Goal: Find contact information: Find contact information

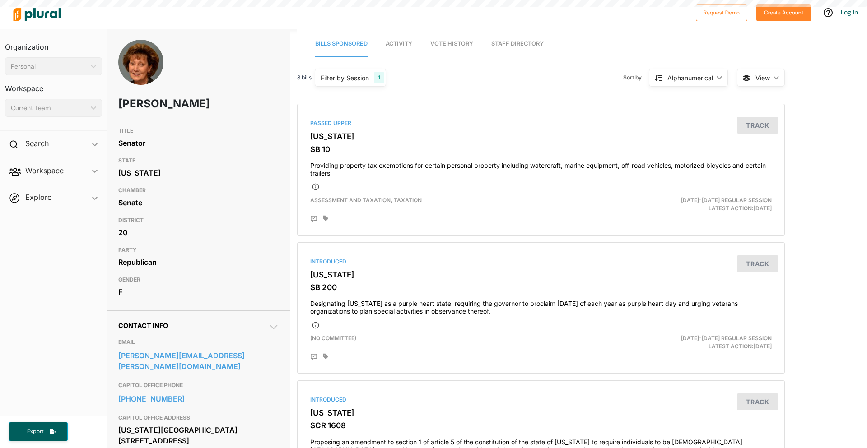
scroll to position [45, 0]
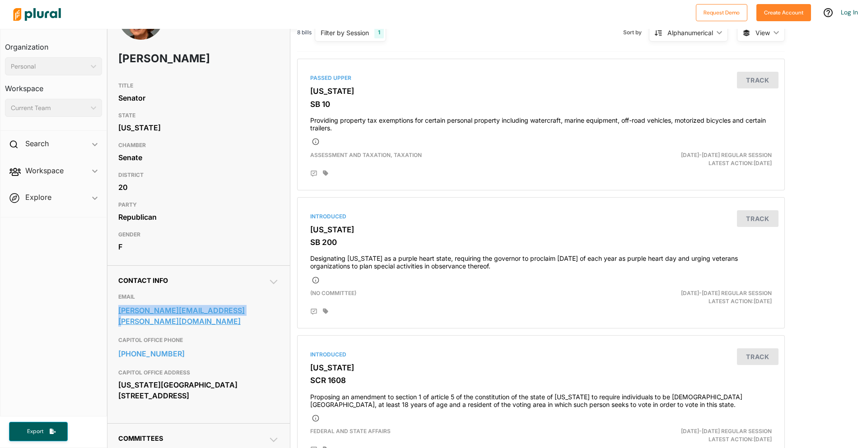
drag, startPoint x: 116, startPoint y: 310, endPoint x: 232, endPoint y: 307, distance: 116.6
click at [232, 307] on div "Contact Info EMAIL brenda.dietrich@senate.ks.gov CAPITOL OFFICE PHONE 785-296-7…" at bounding box center [198, 345] width 182 height 158
copy link "brenda.dietrich@senate.ks.gov"
click at [76, 338] on nav "Organization Personal ic_keyboard_arrow_down Personal Workspace Current Team ic…" at bounding box center [53, 223] width 107 height 388
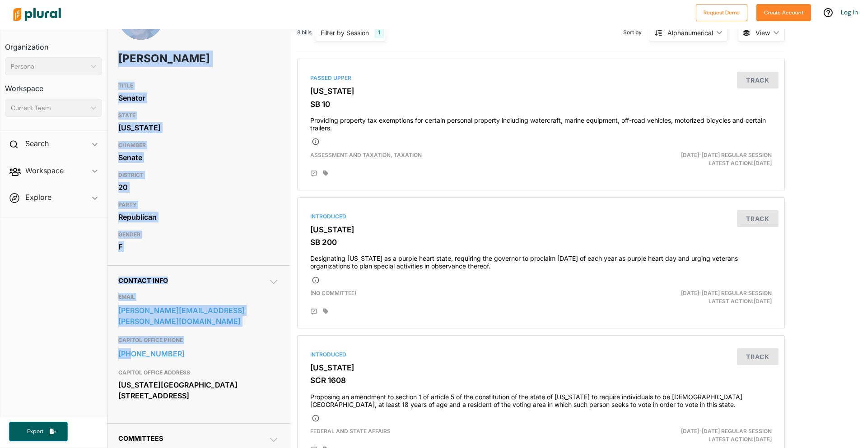
drag, startPoint x: 103, startPoint y: 345, endPoint x: 131, endPoint y: 344, distance: 27.1
click at [131, 344] on div "Organization Personal ic_keyboard_arrow_down Personal Workspace Current Team ic…" at bounding box center [433, 239] width 867 height 420
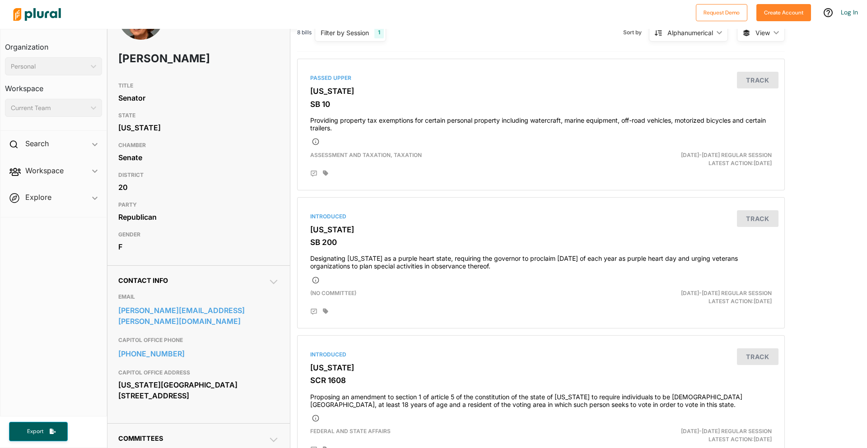
click at [74, 336] on nav "Organization Personal ic_keyboard_arrow_down Personal Workspace Current Team ic…" at bounding box center [53, 223] width 107 height 388
drag, startPoint x: 112, startPoint y: 345, endPoint x: 170, endPoint y: 342, distance: 58.8
click at [170, 342] on div "Contact Info EMAIL brenda.dietrich@senate.ks.gov CAPITOL OFFICE PHONE 785-296-7…" at bounding box center [198, 345] width 182 height 158
copy link "785-296-7648"
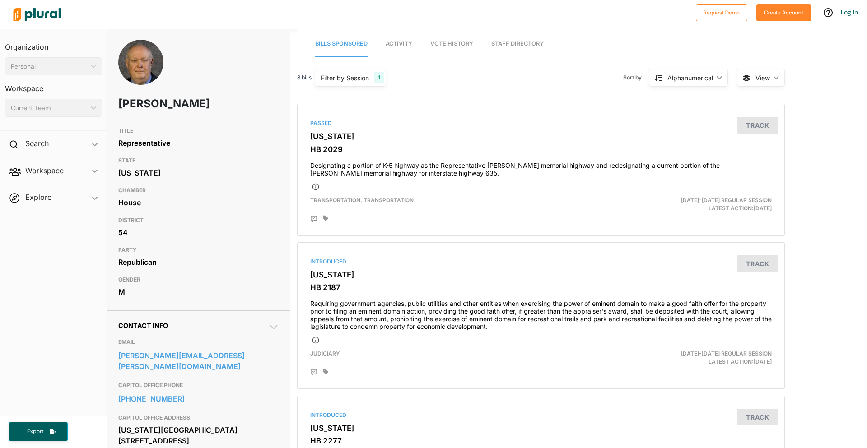
click at [103, 351] on nav "Organization Personal ic_keyboard_arrow_down Personal Workspace Current Team ic…" at bounding box center [53, 223] width 107 height 388
drag, startPoint x: 112, startPoint y: 355, endPoint x: 225, endPoint y: 354, distance: 112.5
click at [225, 354] on div "Contact Info EMAIL [PERSON_NAME][EMAIL_ADDRESS][PERSON_NAME][DOMAIN_NAME] CAPIT…" at bounding box center [198, 421] width 182 height 220
copy link "[PERSON_NAME][EMAIL_ADDRESS][PERSON_NAME][DOMAIN_NAME]"
drag, startPoint x: 113, startPoint y: 387, endPoint x: 183, endPoint y: 387, distance: 70.5
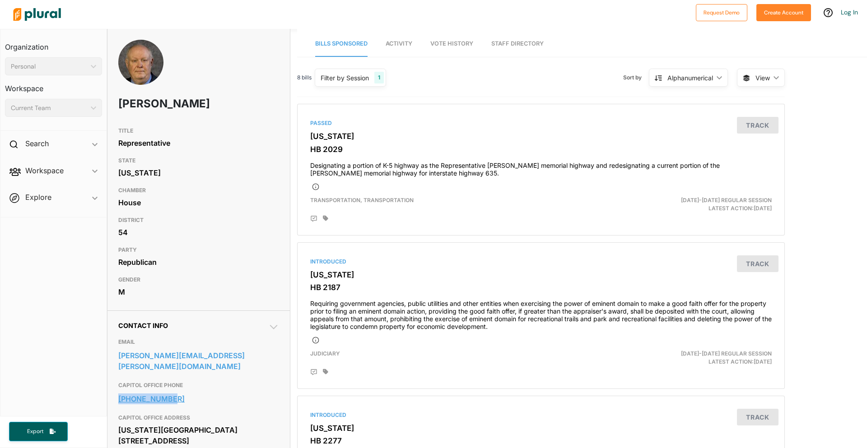
click at [183, 387] on div "Contact Info EMAIL [PERSON_NAME][EMAIL_ADDRESS][PERSON_NAME][DOMAIN_NAME] CAPIT…" at bounding box center [198, 421] width 182 height 220
copy link "[PHONE_NUMBER]"
